Goal: Task Accomplishment & Management: Complete application form

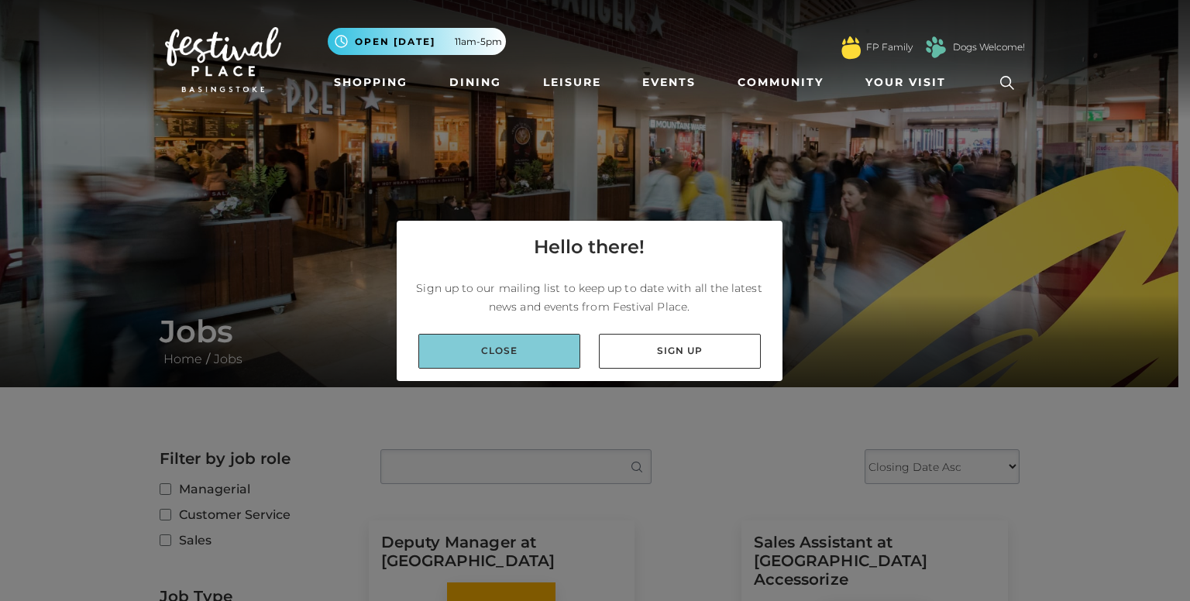
click at [561, 335] on link "Close" at bounding box center [499, 351] width 162 height 35
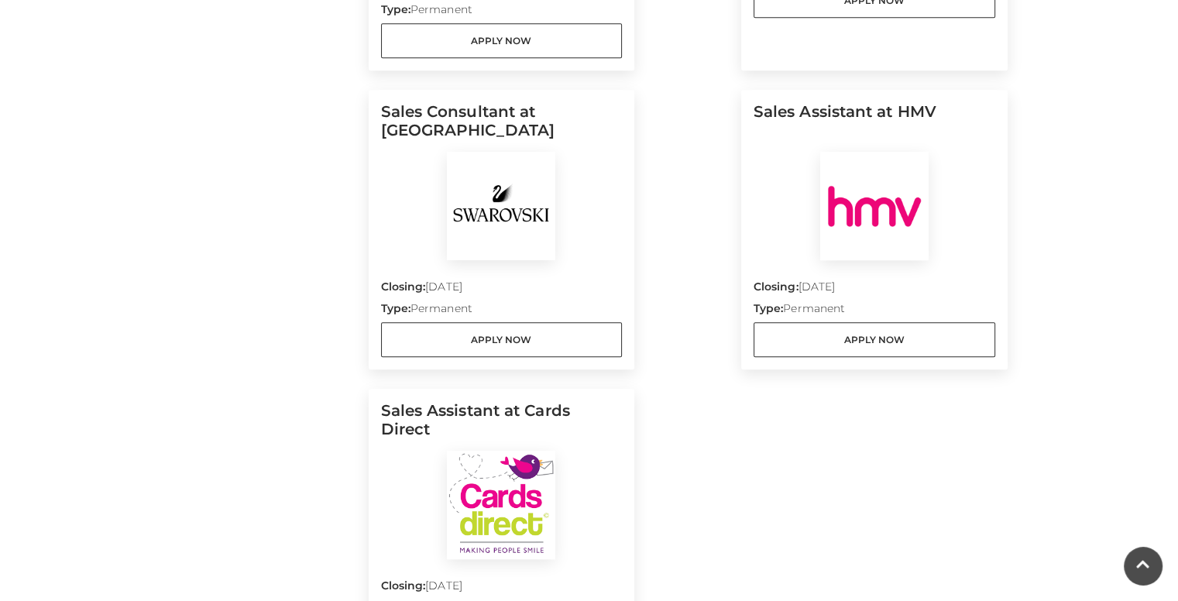
scroll to position [1782, 0]
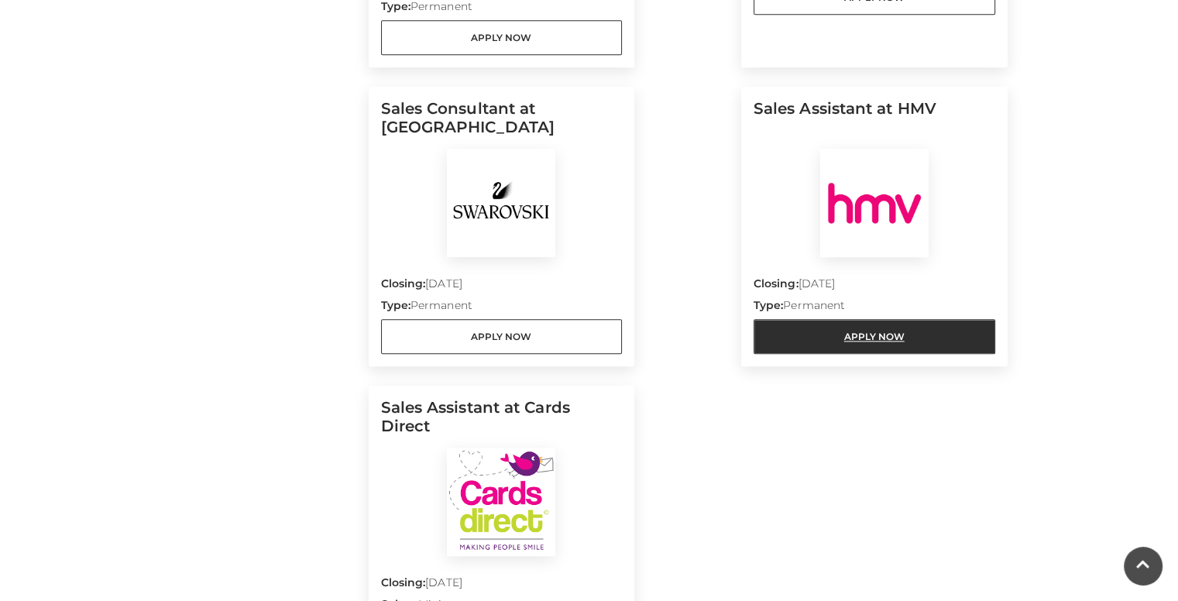
click at [833, 319] on link "Apply Now" at bounding box center [875, 336] width 242 height 35
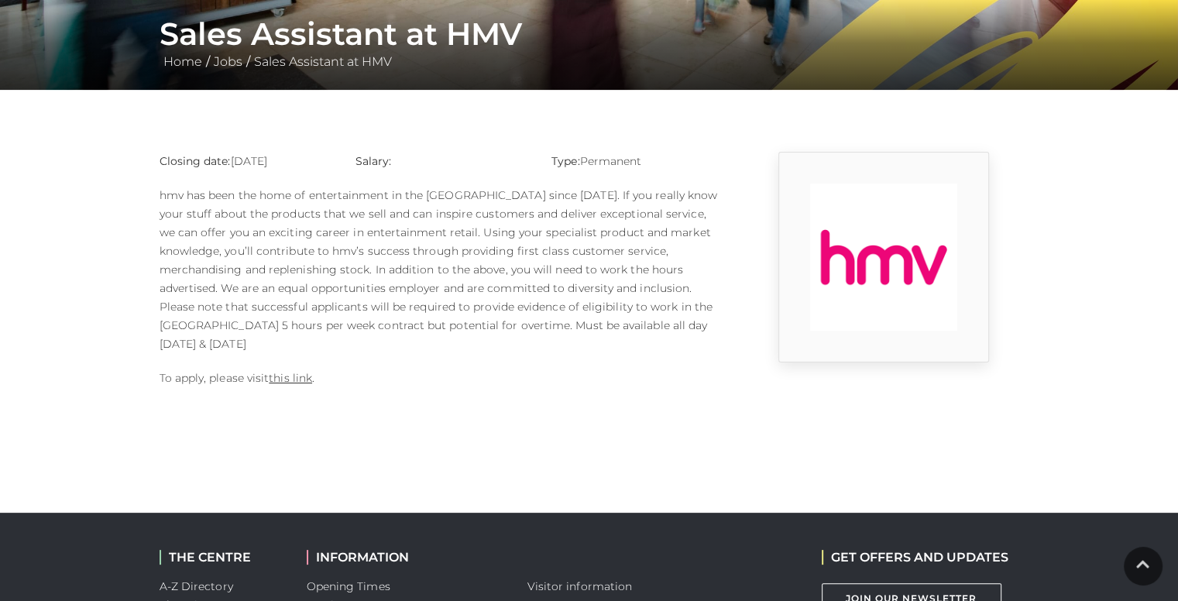
scroll to position [310, 0]
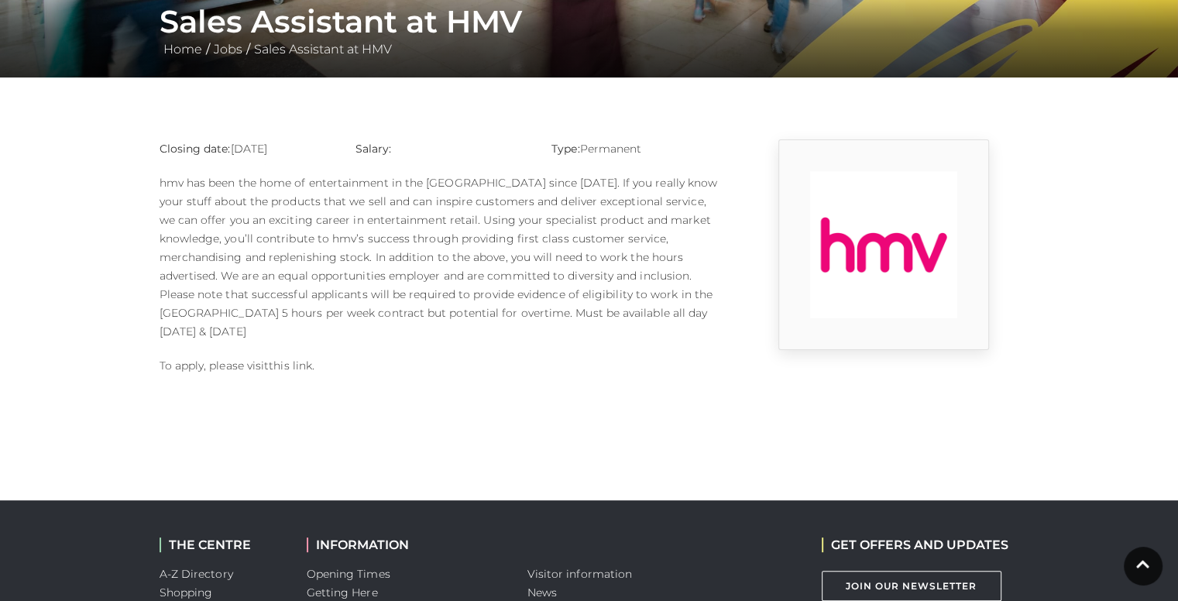
click at [278, 359] on link "this link" at bounding box center [290, 366] width 43 height 14
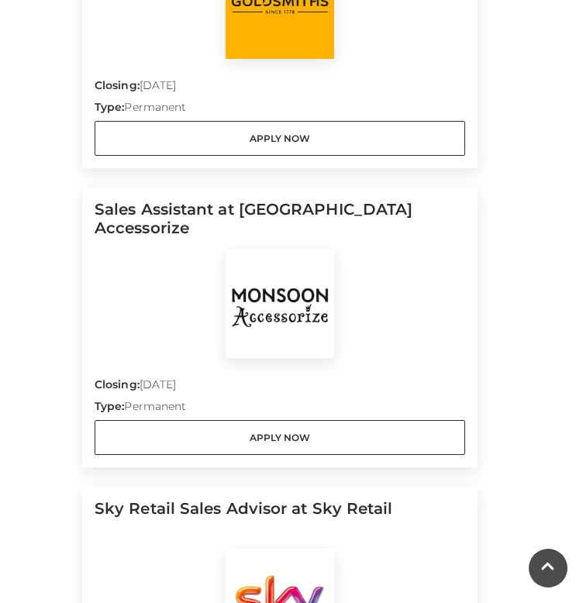
scroll to position [697, 0]
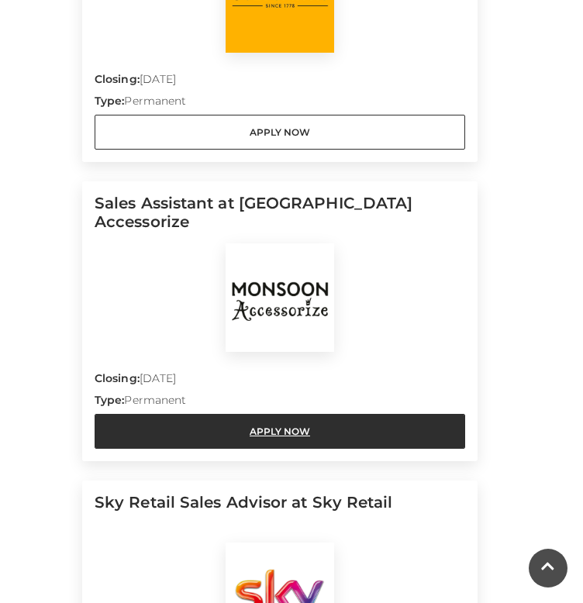
click at [332, 427] on link "Apply Now" at bounding box center [280, 431] width 370 height 35
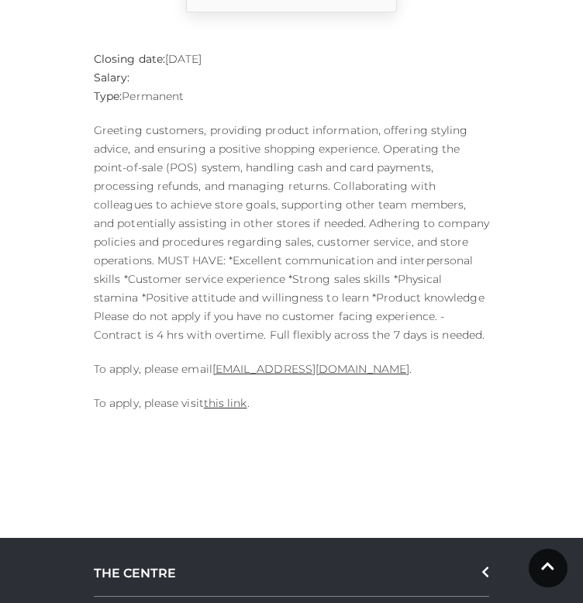
scroll to position [620, 0]
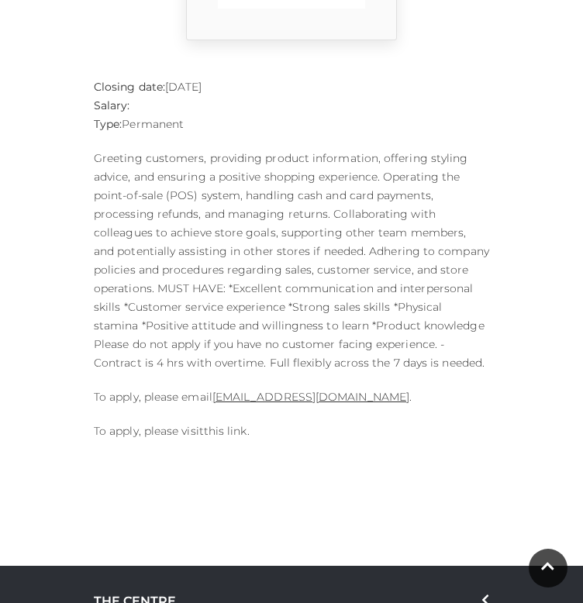
click at [226, 438] on link "this link" at bounding box center [225, 431] width 43 height 14
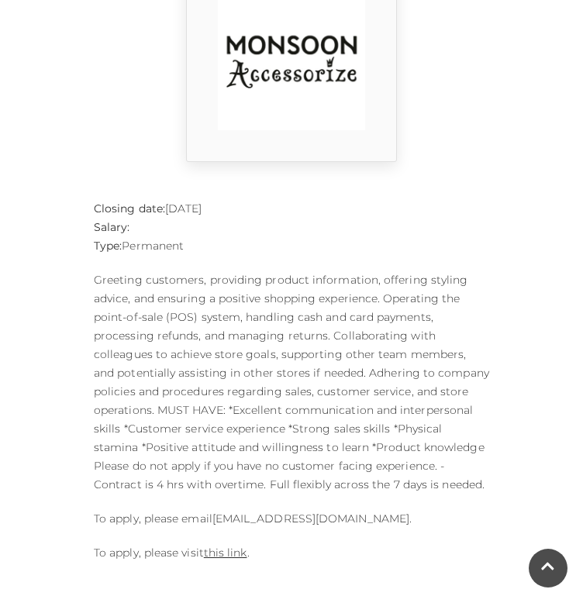
scroll to position [310, 0]
